Goal: Check status: Check status

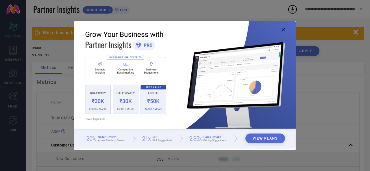
click at [283, 31] on icon at bounding box center [283, 29] width 3 height 3
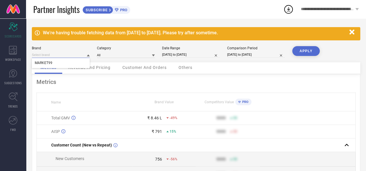
click at [74, 57] on input at bounding box center [61, 55] width 58 height 6
click at [140, 55] on input at bounding box center [126, 55] width 58 height 6
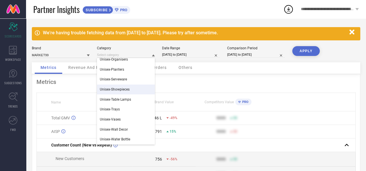
click at [236, 82] on div "Metrics" at bounding box center [195, 82] width 319 height 7
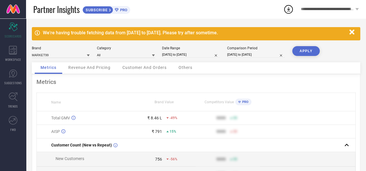
click at [180, 54] on input "[DATE] to [DATE]" at bounding box center [191, 55] width 58 height 6
select select "7"
select select "2025"
select select "8"
select select "2025"
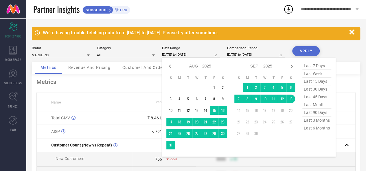
click at [180, 54] on input "[DATE] to [DATE]" at bounding box center [191, 55] width 58 height 6
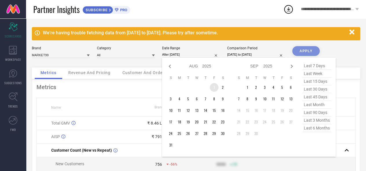
click at [214, 90] on td "1" at bounding box center [214, 87] width 9 height 9
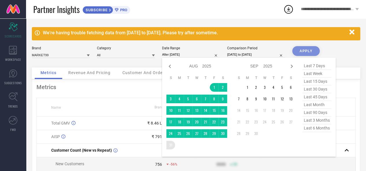
type input "[DATE] to [DATE]"
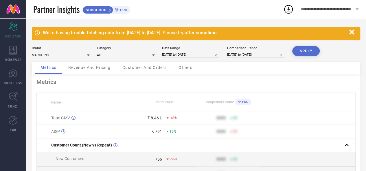
select select "7"
select select "2024"
select select "8"
select select "2024"
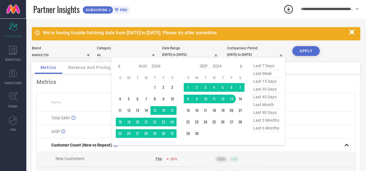
click at [241, 54] on input "[DATE] to [DATE]" at bounding box center [256, 55] width 58 height 6
click at [117, 66] on icon at bounding box center [119, 66] width 7 height 7
select select "6"
select select "2024"
select select "7"
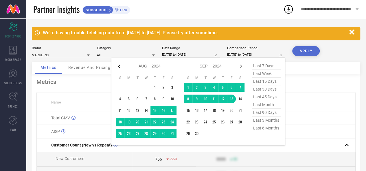
select select "2024"
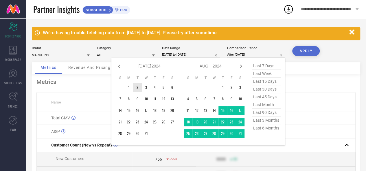
click at [135, 87] on td "2" at bounding box center [137, 87] width 9 height 9
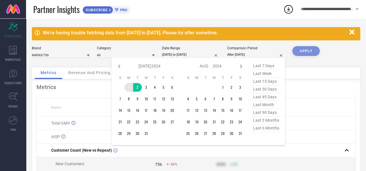
type input "[DATE] to [DATE]"
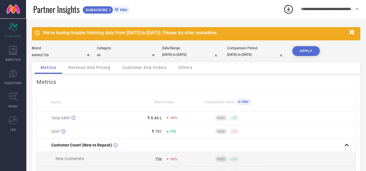
click at [238, 60] on div "Brand MARKET99 Category All Date Range [DATE] to [DATE] Comparison Period [DATE…" at bounding box center [196, 54] width 328 height 16
click at [236, 55] on input "[DATE] to [DATE]" at bounding box center [256, 55] width 58 height 6
select select "6"
select select "2024"
select select "7"
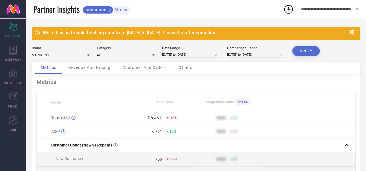
select select "2024"
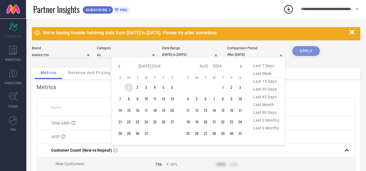
click at [130, 88] on td "1" at bounding box center [128, 87] width 9 height 9
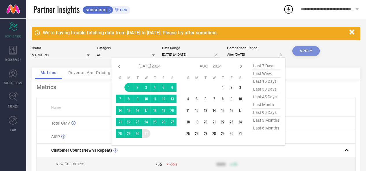
type input "[DATE] to [DATE]"
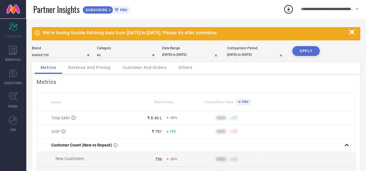
drag, startPoint x: 146, startPoint y: 136, endPoint x: 288, endPoint y: 90, distance: 149.8
click at [288, 90] on div "Metrics Name Brand Value Competitors Value PRO Total GMV ₹ 8.46 L -49% 9999 50 …" at bounding box center [196, 162] width 328 height 177
click at [306, 51] on button "APPLY" at bounding box center [305, 51] width 27 height 10
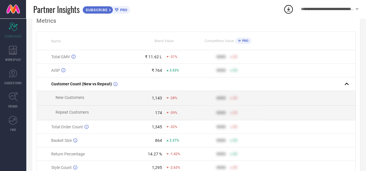
scroll to position [61, 0]
click at [9, 58] on span "WORKSPACE" at bounding box center [13, 60] width 16 height 4
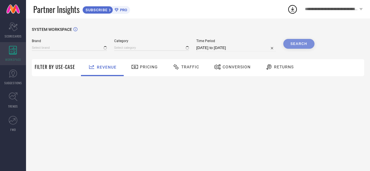
type input "MARKET99"
type input "All"
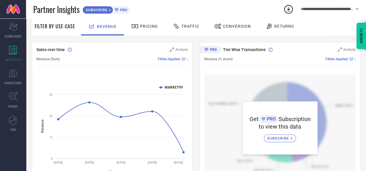
scroll to position [43, 0]
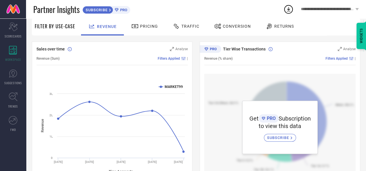
click at [145, 27] on span "Pricing" at bounding box center [149, 26] width 18 height 5
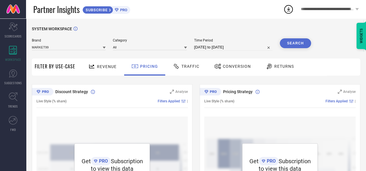
scroll to position [0, 0]
click at [194, 60] on div "Traffic" at bounding box center [185, 67] width 41 height 17
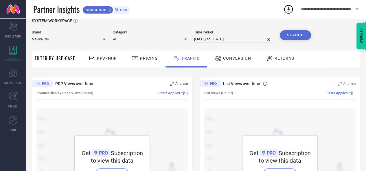
scroll to position [6, 0]
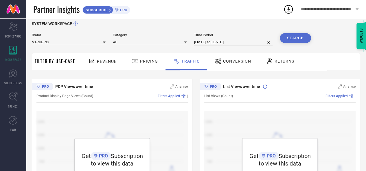
click at [225, 64] on span "Conversion" at bounding box center [237, 61] width 28 height 5
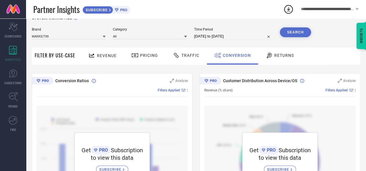
scroll to position [0, 0]
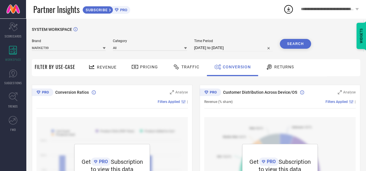
click at [272, 69] on div at bounding box center [269, 67] width 9 height 7
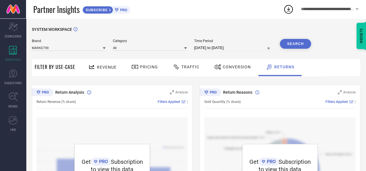
click at [116, 70] on div "Revenue" at bounding box center [102, 67] width 31 height 10
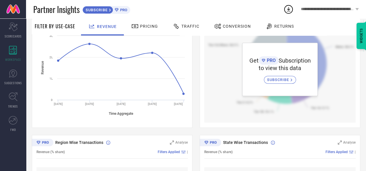
scroll to position [102, 0]
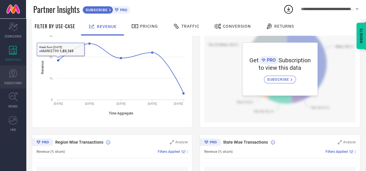
click at [14, 74] on icon at bounding box center [13, 73] width 9 height 9
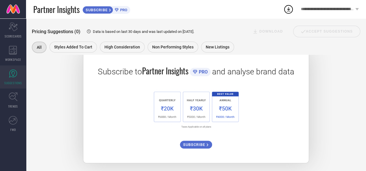
scroll to position [103, 0]
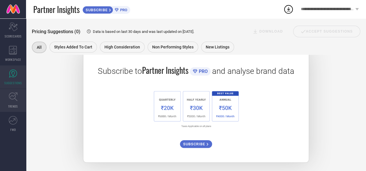
click at [14, 98] on icon at bounding box center [13, 97] width 9 height 9
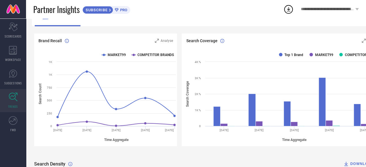
scroll to position [47, 0]
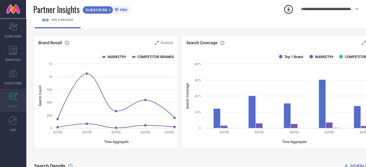
click at [241, 38] on div "Search Coverage Analyse" at bounding box center [283, 41] width 202 height 10
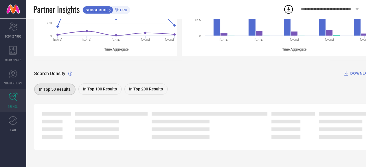
scroll to position [143, 0]
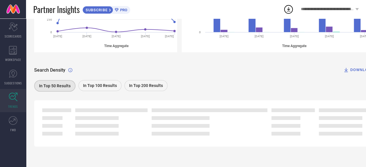
click at [142, 84] on span "In Top 200 Results" at bounding box center [146, 85] width 34 height 5
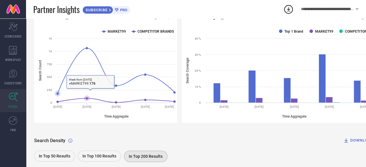
scroll to position [71, 0]
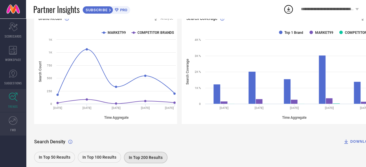
click at [13, 118] on icon at bounding box center [13, 120] width 9 height 9
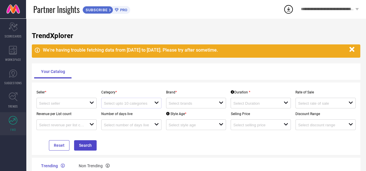
scroll to position [33, 0]
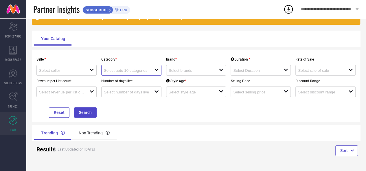
click at [125, 71] on input at bounding box center [126, 71] width 45 height 4
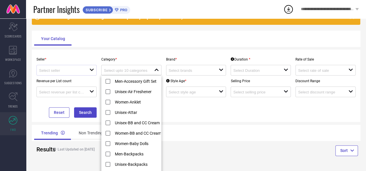
click at [73, 74] on div "open" at bounding box center [66, 70] width 60 height 11
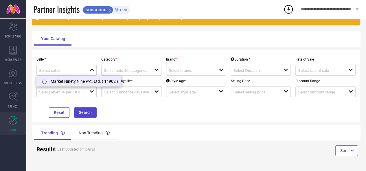
click at [68, 80] on li "Market Ninety Nine Pvt. Ltd. ( 14902 )" at bounding box center [79, 81] width 84 height 10
type input "Market Ninety Nine Pvt. Ltd. ( 14902 )"
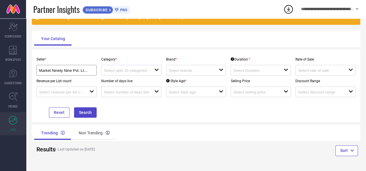
click at [146, 67] on div "open" at bounding box center [131, 70] width 60 height 11
click at [141, 57] on div "Category * close" at bounding box center [131, 65] width 65 height 22
click at [135, 70] on input at bounding box center [126, 71] width 45 height 4
click at [165, 54] on div "Brand * open" at bounding box center [196, 65] width 65 height 22
click at [173, 69] on input at bounding box center [191, 71] width 45 height 4
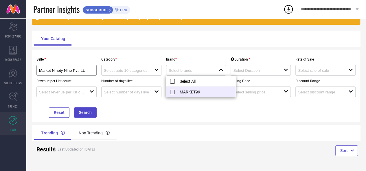
click at [173, 90] on li "MARKET99" at bounding box center [200, 92] width 69 height 10
type input "MARKET99"
click at [183, 50] on div "Seller * Market Ninety Nine Pvt. Ltd. ( 14902 ) Category * open Brand * MARKET9…" at bounding box center [196, 86] width 328 height 73
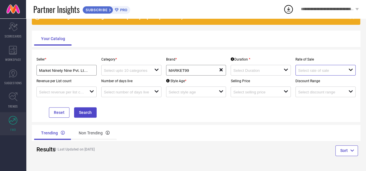
click at [312, 71] on input at bounding box center [320, 71] width 45 height 4
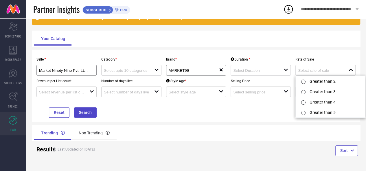
click at [280, 45] on div "Your Catalog" at bounding box center [195, 39] width 323 height 14
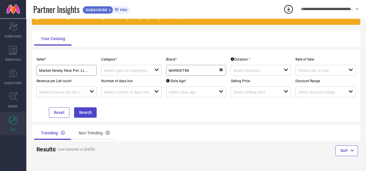
click at [87, 96] on div "open" at bounding box center [66, 92] width 60 height 11
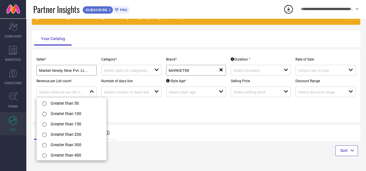
click at [142, 102] on div "Seller * Market Ninety Nine Pvt. Ltd. ( 14902 ) Category * open Brand * MARKET9…" at bounding box center [195, 86] width 323 height 64
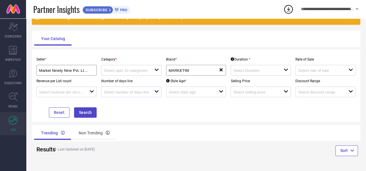
click at [140, 89] on div at bounding box center [129, 91] width 50 height 5
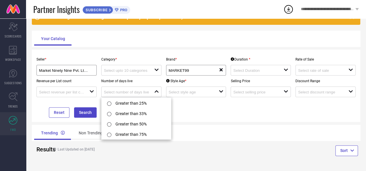
click at [201, 112] on div "Seller * Market Ninety Nine Pvt. Ltd. ( 14902 ) Category * open Brand * MARKET9…" at bounding box center [195, 86] width 323 height 64
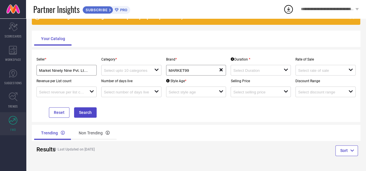
click at [194, 79] on div "Style Age * open" at bounding box center [196, 87] width 65 height 22
click at [84, 112] on button "Search" at bounding box center [85, 113] width 23 height 10
click at [86, 136] on div "Non Trending" at bounding box center [94, 133] width 45 height 14
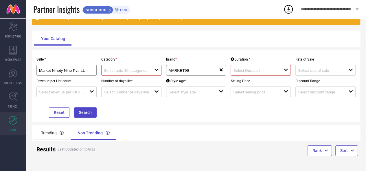
scroll to position [0, 0]
